Goal: Transaction & Acquisition: Download file/media

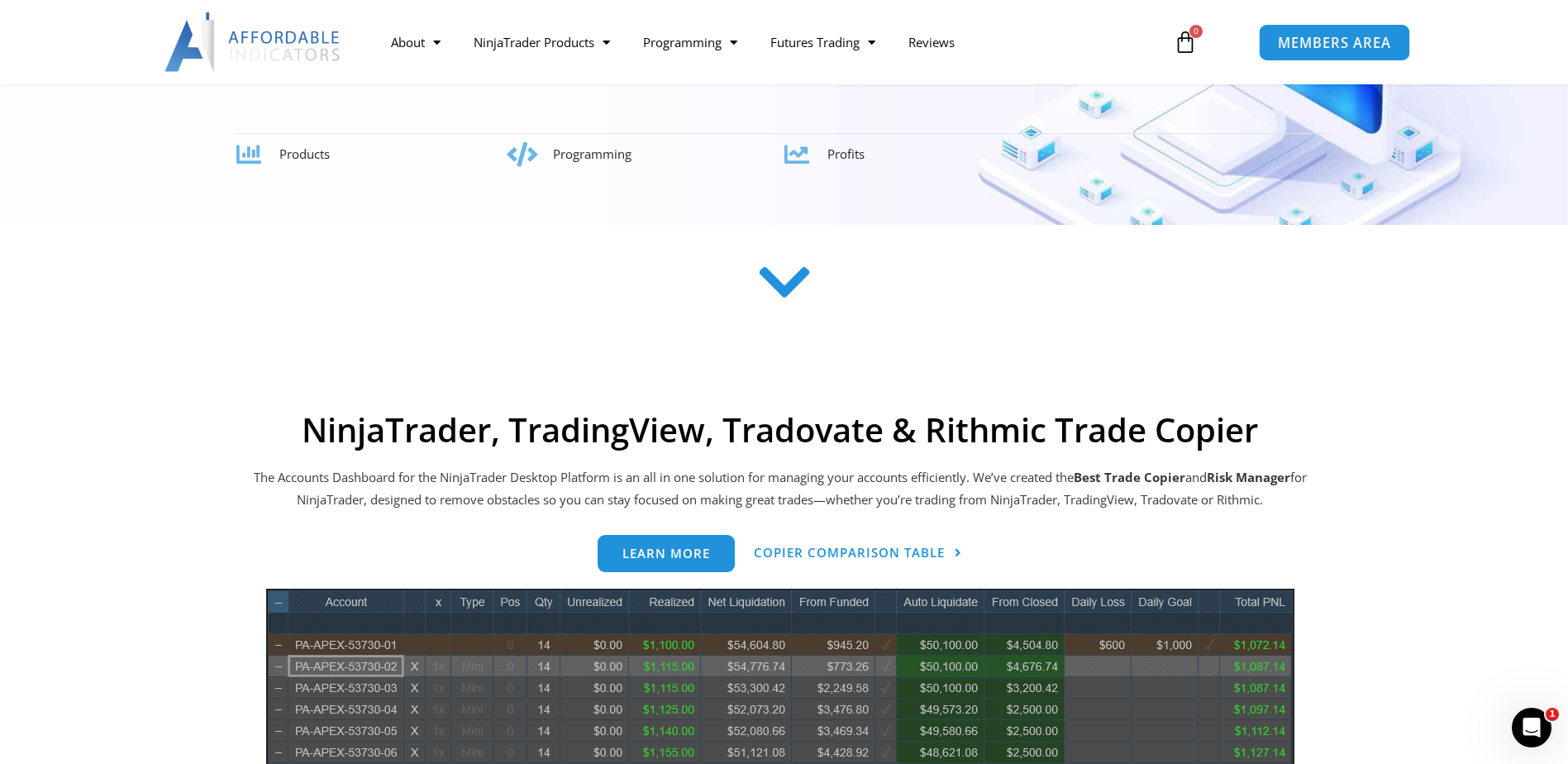
click at [1311, 44] on span "MEMBERS AREA" at bounding box center [1335, 42] width 114 height 14
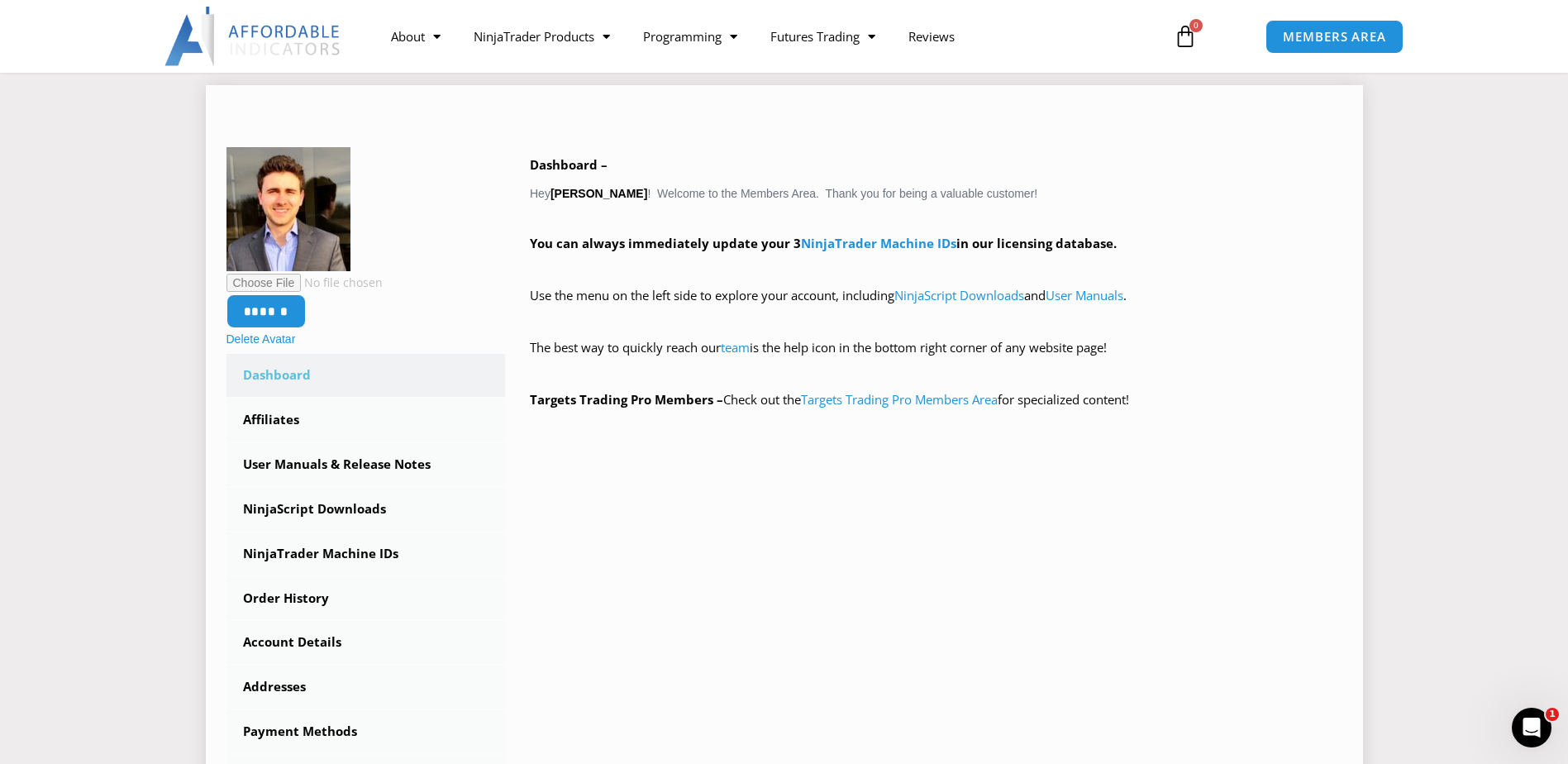
scroll to position [248, 0]
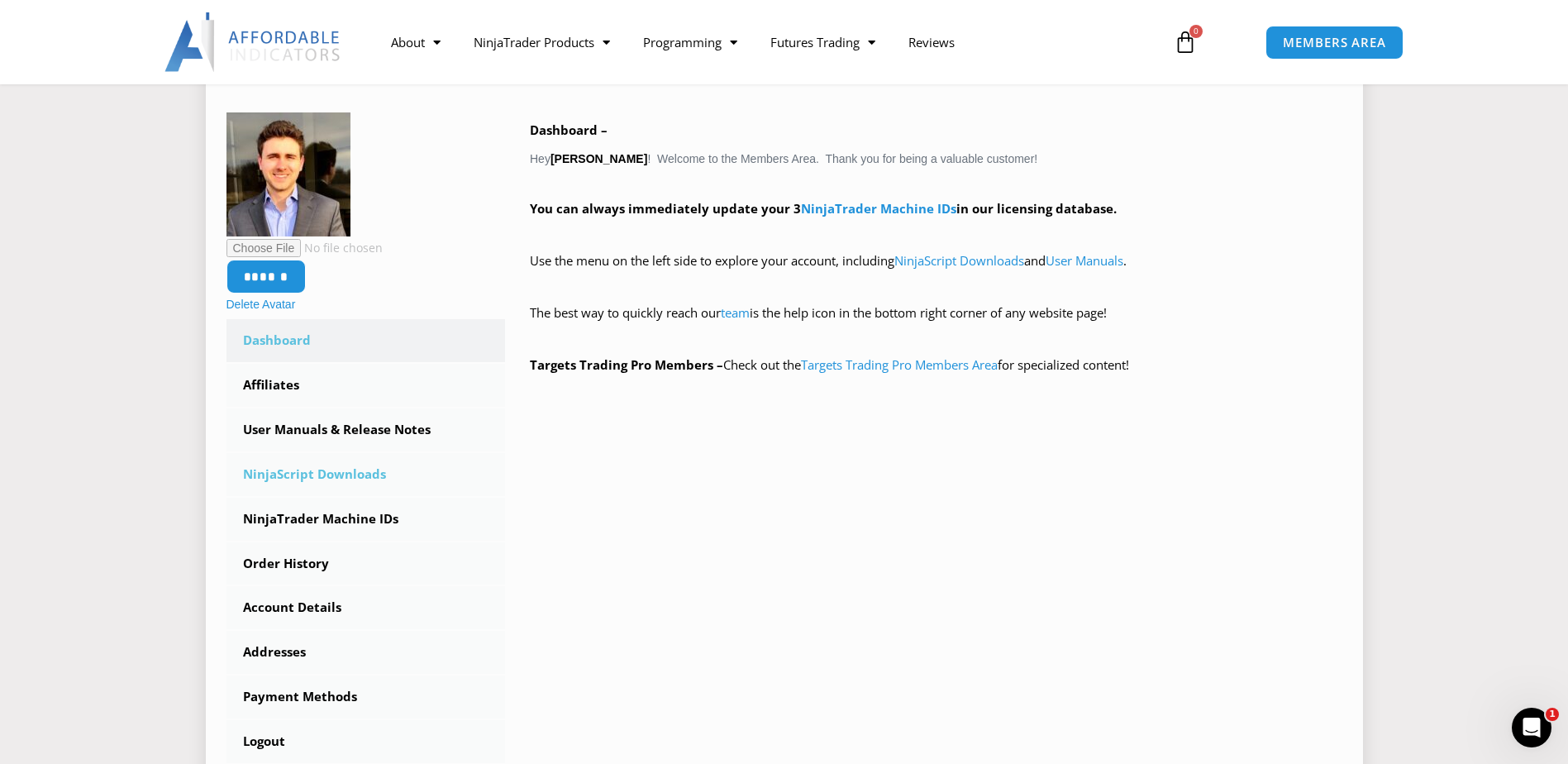
click at [350, 469] on link "NinjaScript Downloads" at bounding box center [366, 474] width 279 height 43
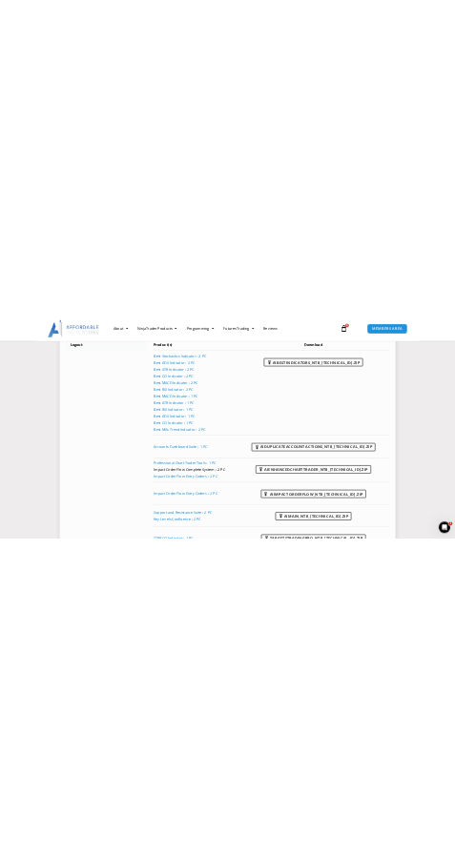
scroll to position [1049, 0]
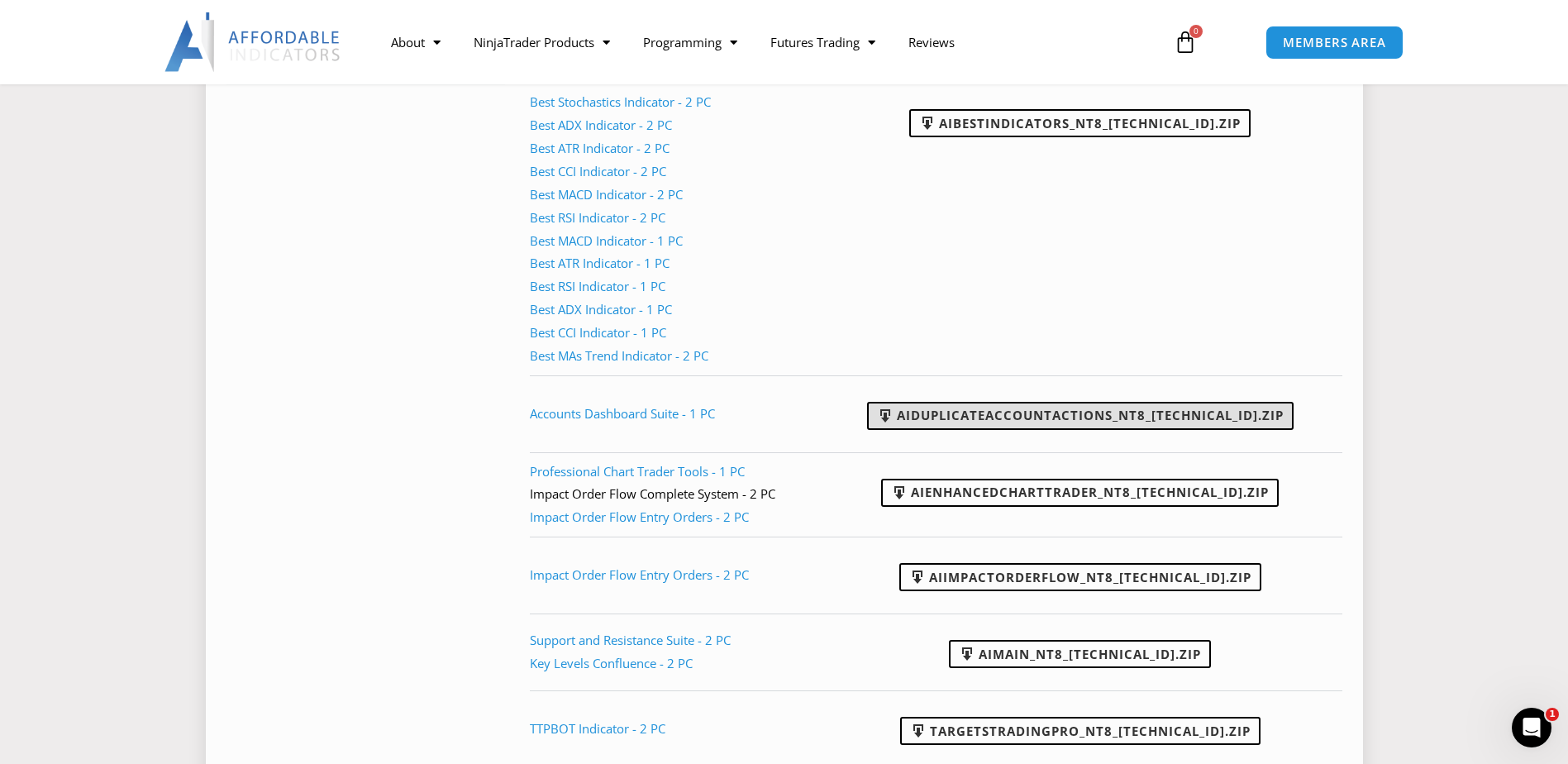
click at [1167, 408] on link "AIDuplicateAccountActions_NT8_25.9.10.1.zip" at bounding box center [1081, 415] width 427 height 28
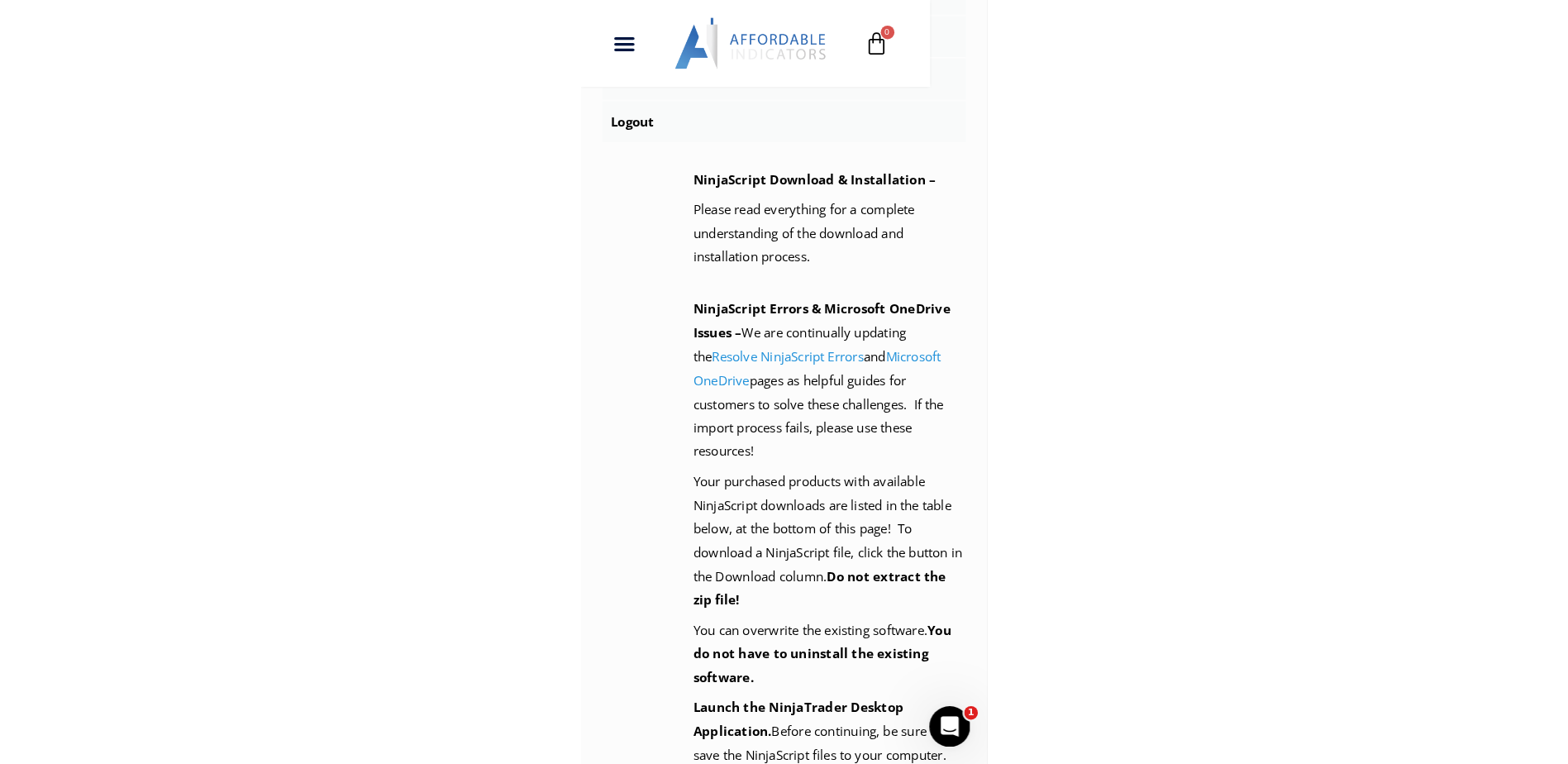
scroll to position [918, 0]
